Goal: Information Seeking & Learning: Learn about a topic

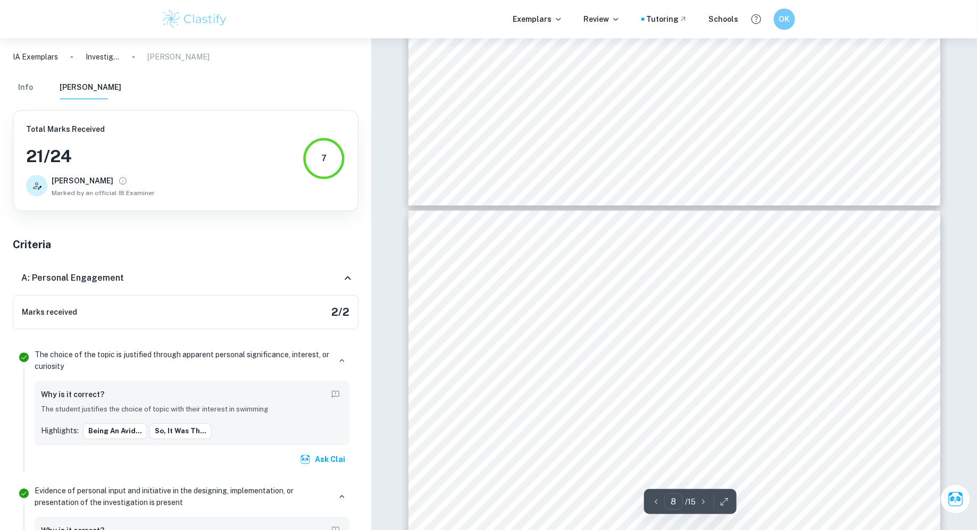
scroll to position [5081, 0]
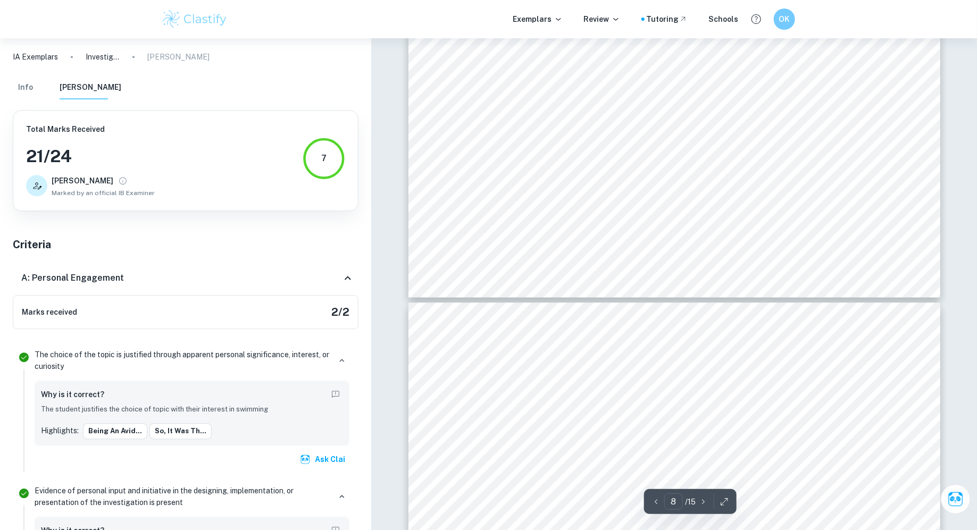
type input "7"
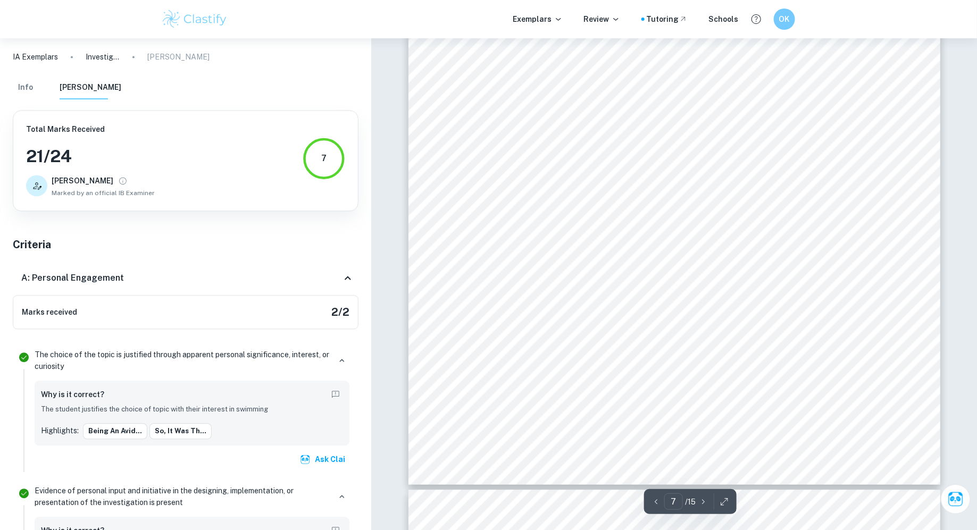
scroll to position [4952, 0]
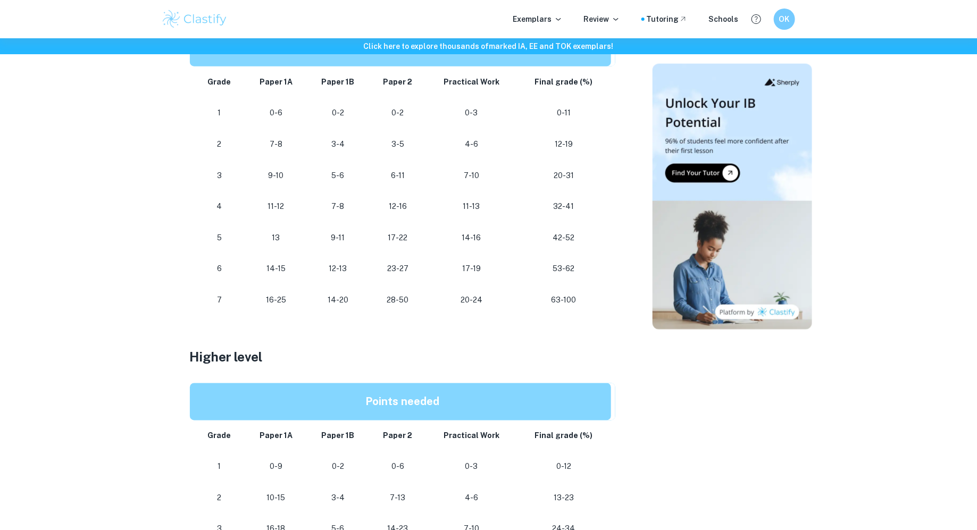
scroll to position [625, 0]
